Goal: Task Accomplishment & Management: Use online tool/utility

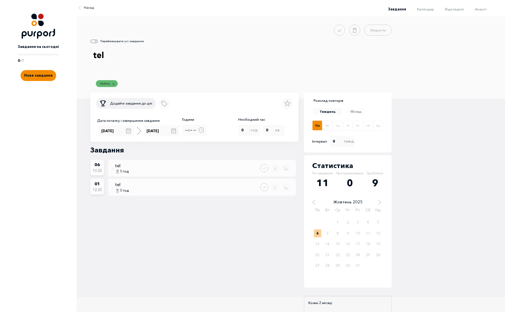
select select "7"
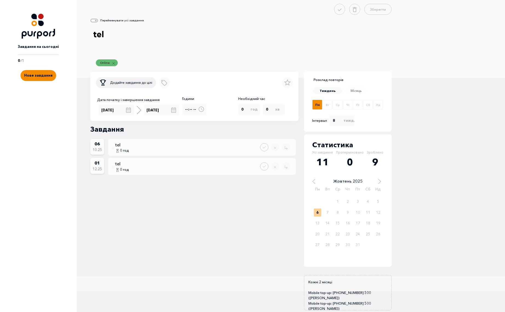
click at [428, 207] on div "Зберегти Перейменувати усі завдання tel Online Додайте завдання до цілі Додати …" at bounding box center [292, 158] width 405 height 308
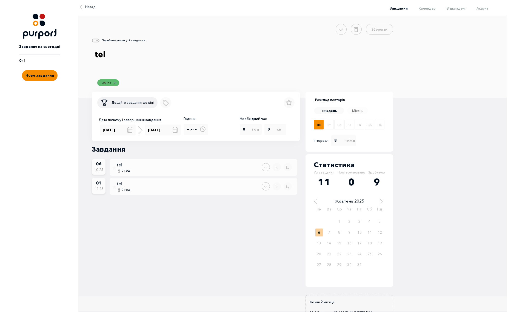
scroll to position [0, 0]
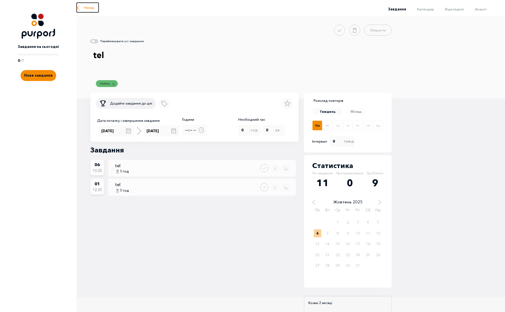
click at [82, 7] on button "Назад" at bounding box center [88, 8] width 22 height 10
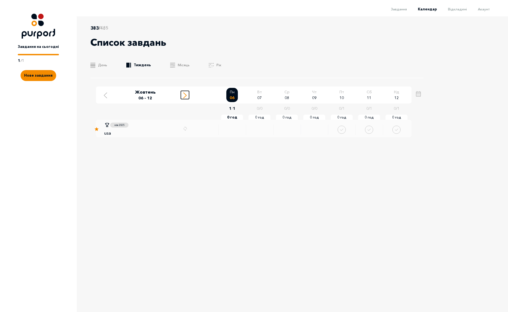
click at [184, 95] on icon "Move to next week" at bounding box center [184, 96] width 3 height 6
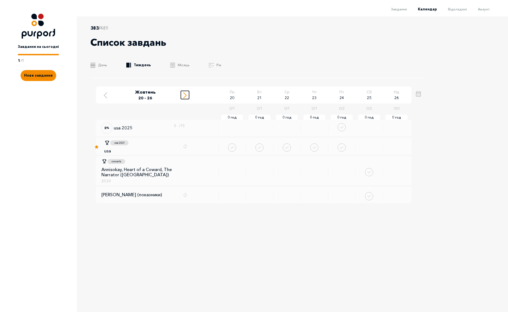
click at [184, 96] on icon "Move to next week" at bounding box center [184, 96] width 3 height 6
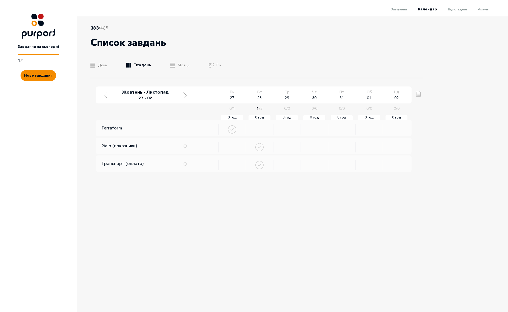
click at [462, 112] on div "383 / 485 Список завдань .b{fill:#F48B00;} День .b{fill:#F48B00;} Тиждень .b{fi…" at bounding box center [254, 156] width 508 height 281
click at [184, 95] on icon "Move to next week" at bounding box center [184, 96] width 3 height 6
click at [187, 98] on div "Move to next week" at bounding box center [184, 94] width 5 height 7
click at [105, 95] on icon "Move to previous week" at bounding box center [105, 96] width 3 height 6
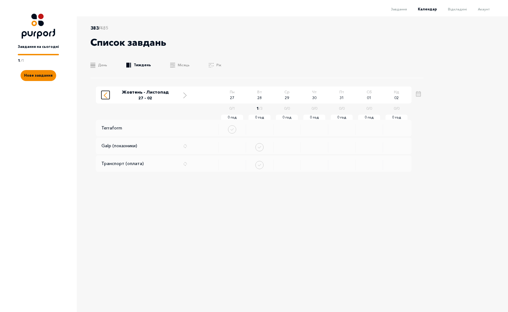
click at [105, 95] on icon "Move to previous week" at bounding box center [105, 96] width 3 height 6
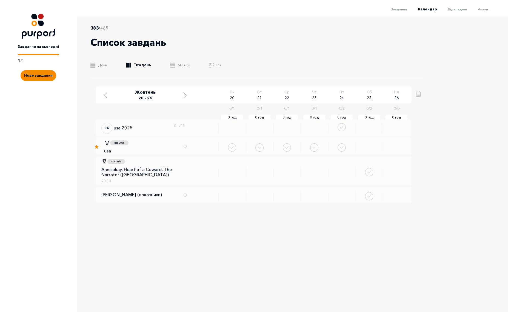
click at [490, 8] on div "Завдання Календар Відкладені Акаунт" at bounding box center [251, 10] width 503 height 11
click at [480, 11] on span "Акаунт" at bounding box center [484, 9] width 12 height 4
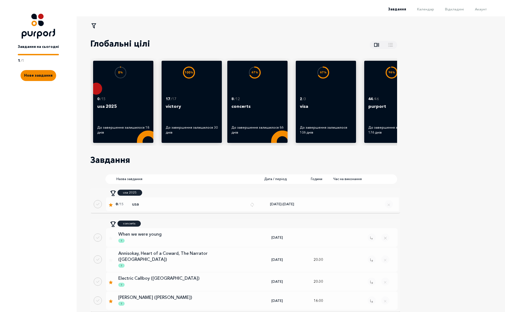
click at [425, 5] on li "Календар" at bounding box center [420, 8] width 28 height 7
click at [425, 8] on span "Календар" at bounding box center [425, 9] width 17 height 4
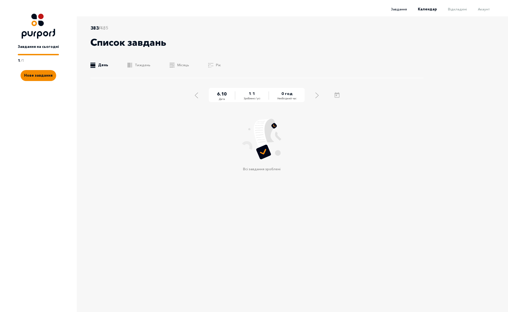
click at [402, 9] on span "Завдання" at bounding box center [399, 9] width 16 height 4
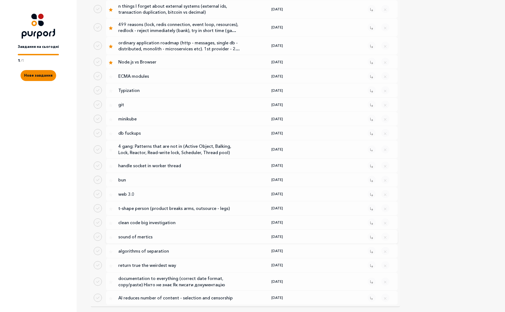
scroll to position [859, 0]
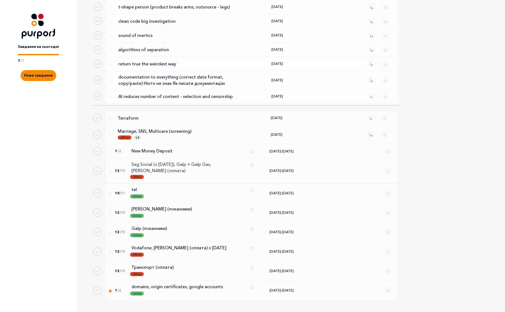
click at [179, 161] on p "Seg Social (з [DATE]), Galp + Galp Gas, [PERSON_NAME] (оплата)" at bounding box center [188, 167] width 114 height 12
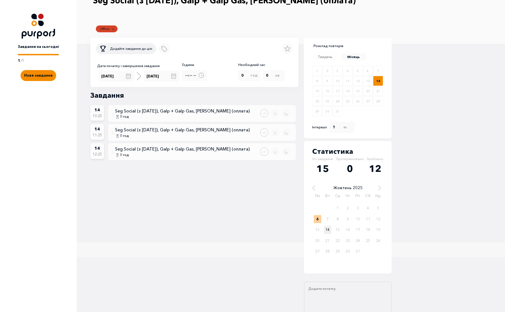
scroll to position [62, 0]
